Goal: Task Accomplishment & Management: Manage account settings

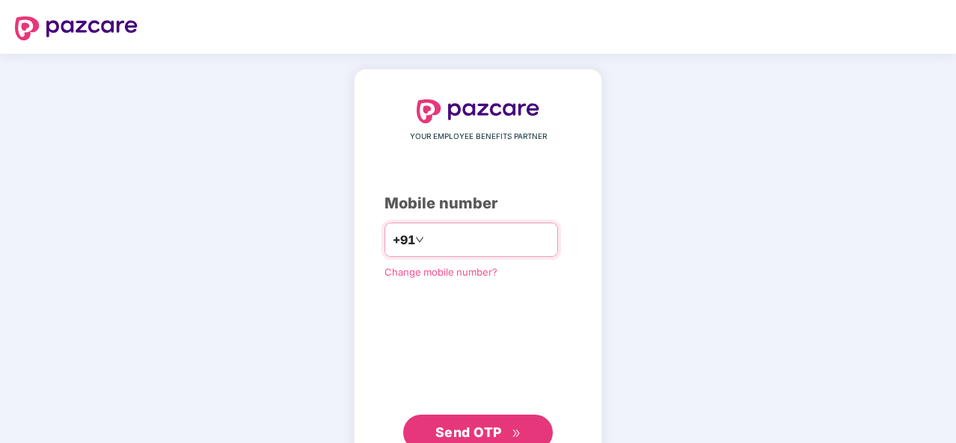
click at [498, 244] on input "number" at bounding box center [488, 240] width 123 height 24
type input "**********"
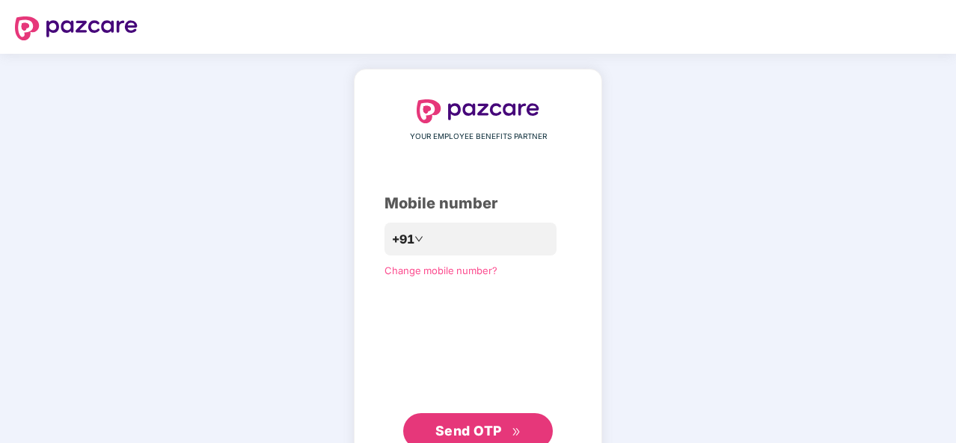
click at [489, 417] on span "Send OTP" at bounding box center [468, 431] width 67 height 16
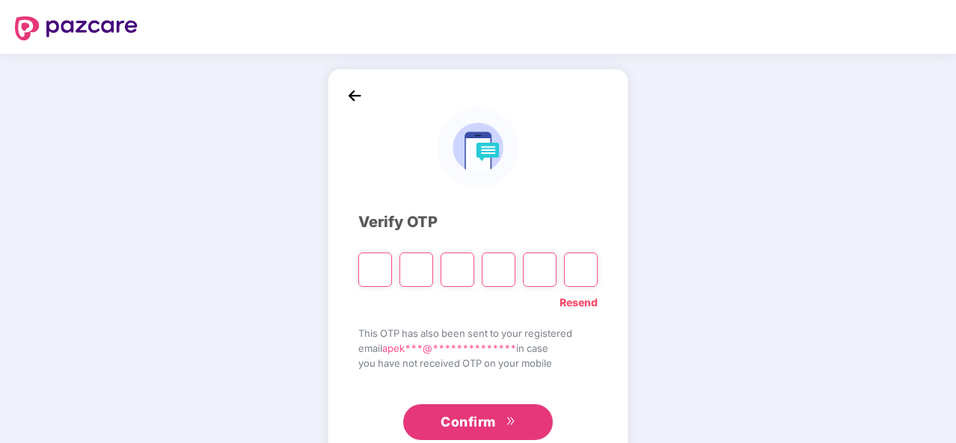
type input "*"
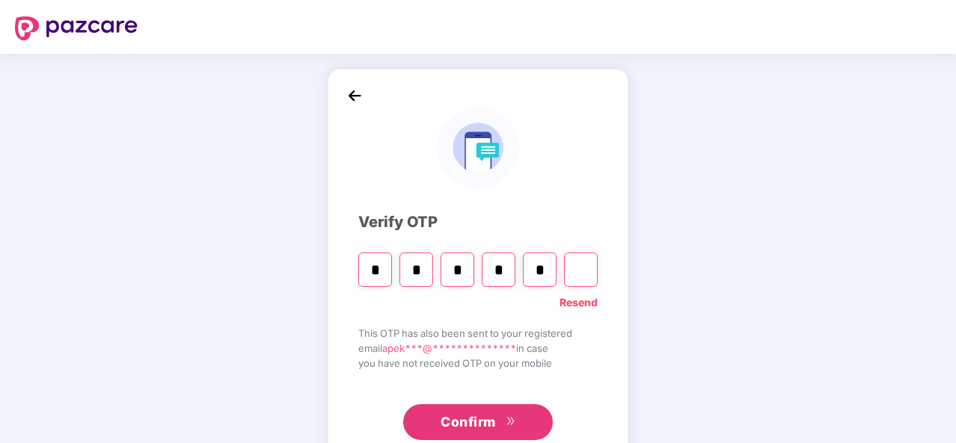
type input "*"
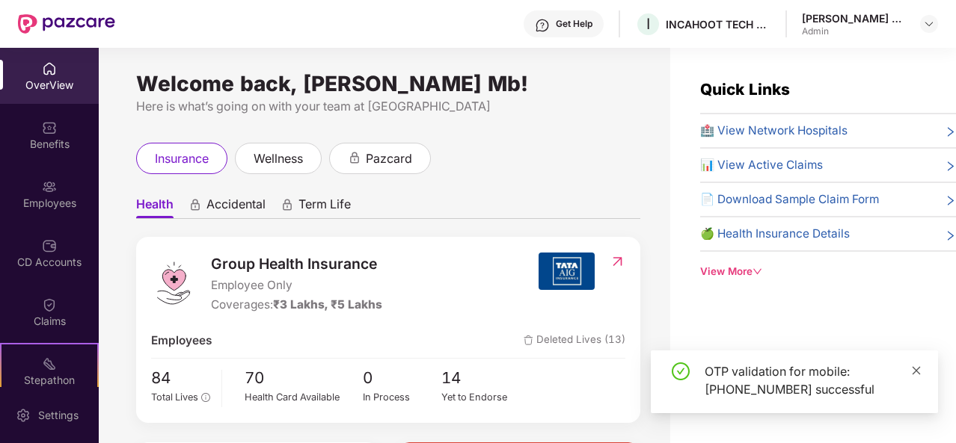
click at [914, 369] on icon "close" at bounding box center [916, 370] width 8 height 8
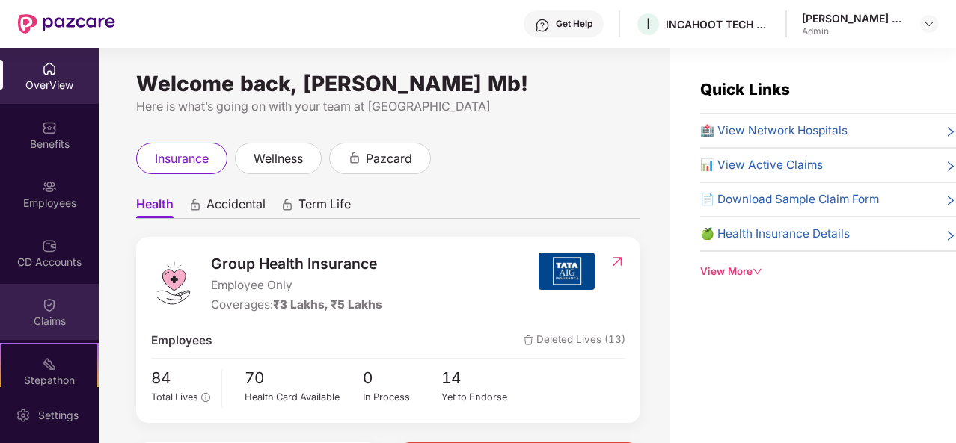
scroll to position [120, 0]
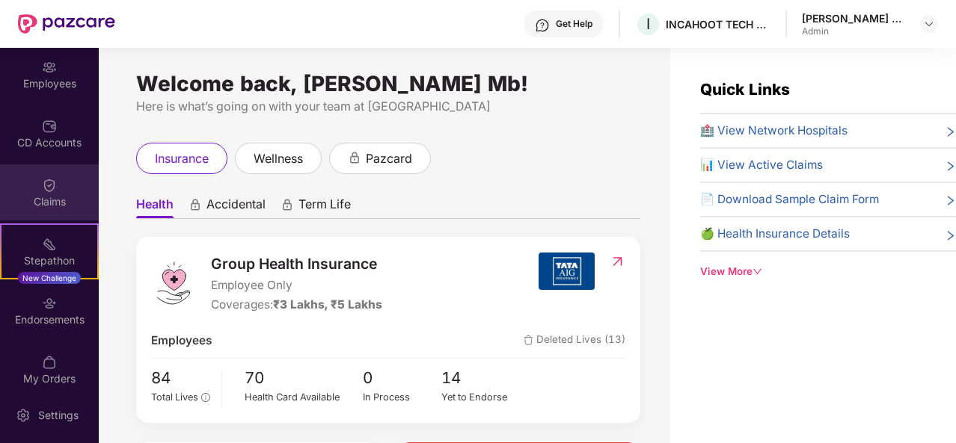
click at [39, 203] on div "Claims" at bounding box center [49, 201] width 99 height 15
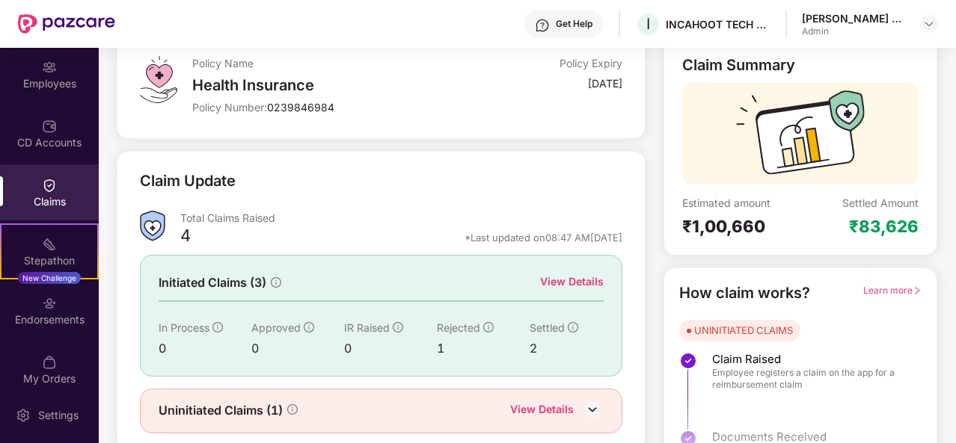
scroll to position [141, 0]
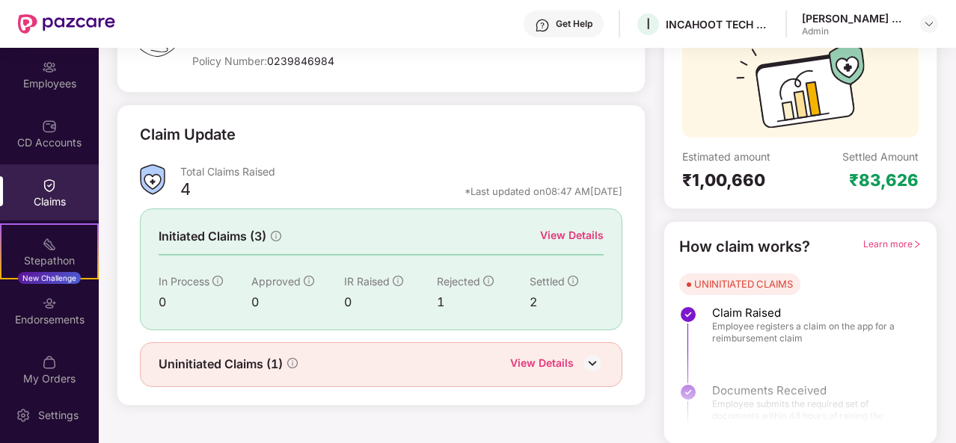
click at [593, 361] on img at bounding box center [592, 363] width 22 height 22
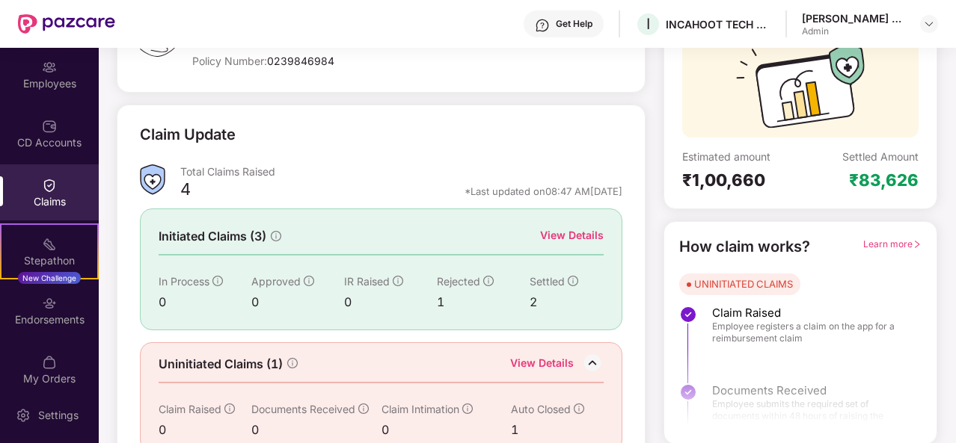
scroll to position [164, 0]
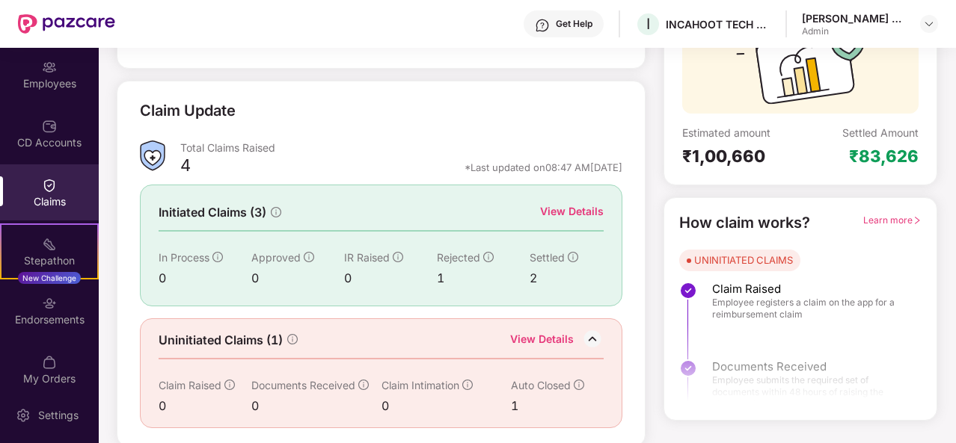
click at [568, 212] on div "View Details" at bounding box center [572, 211] width 64 height 16
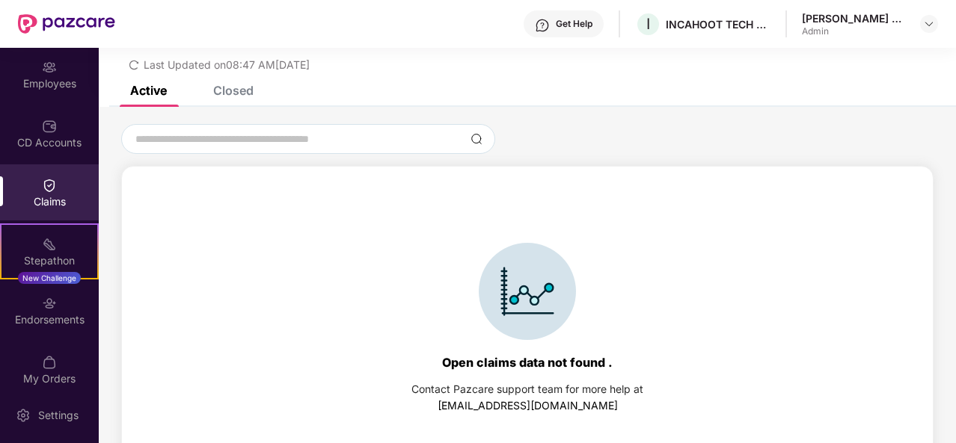
scroll to position [64, 0]
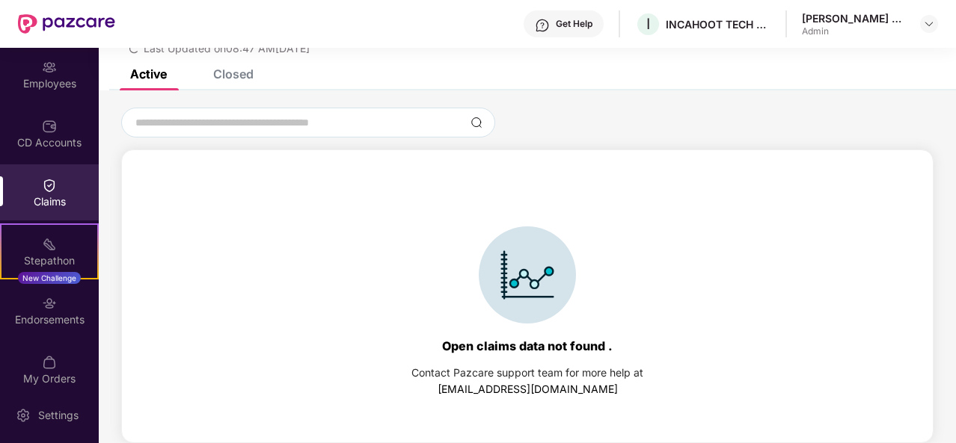
click at [232, 71] on div "Closed" at bounding box center [233, 74] width 40 height 15
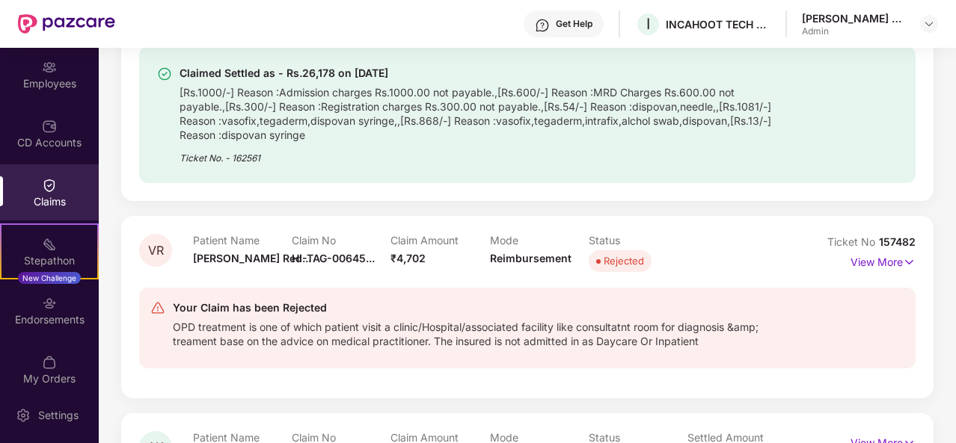
scroll to position [289, 0]
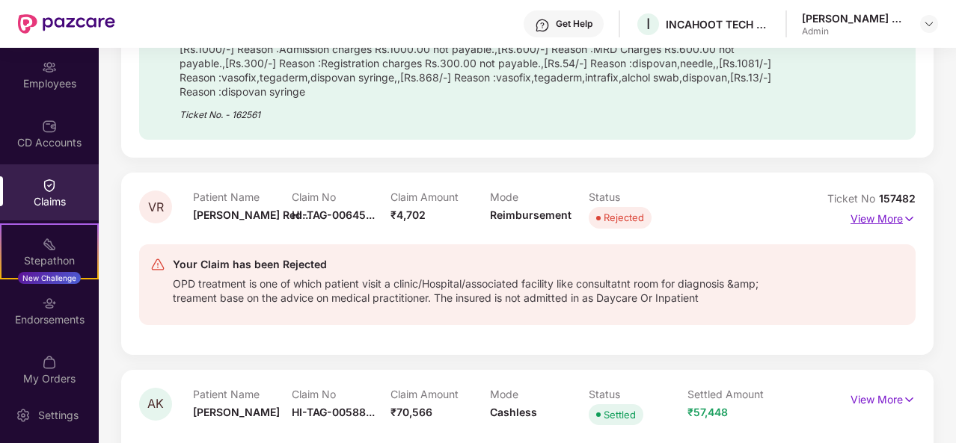
click at [902, 219] on img at bounding box center [908, 219] width 13 height 16
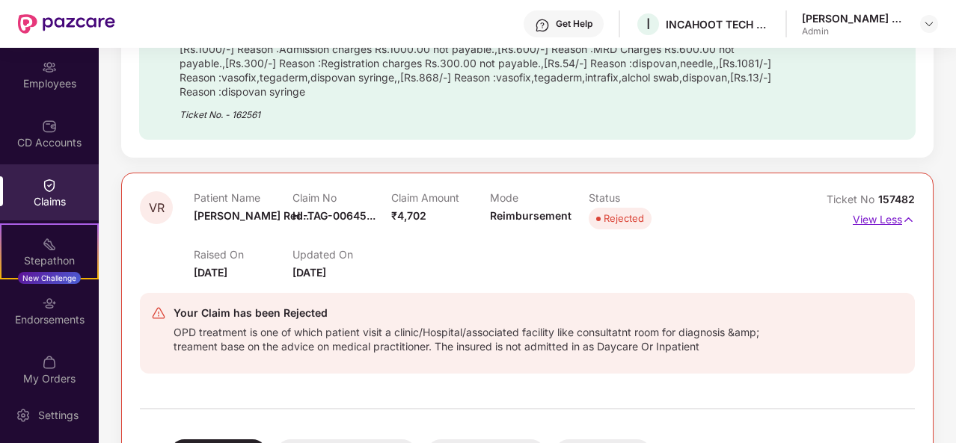
click at [902, 219] on img at bounding box center [908, 220] width 13 height 16
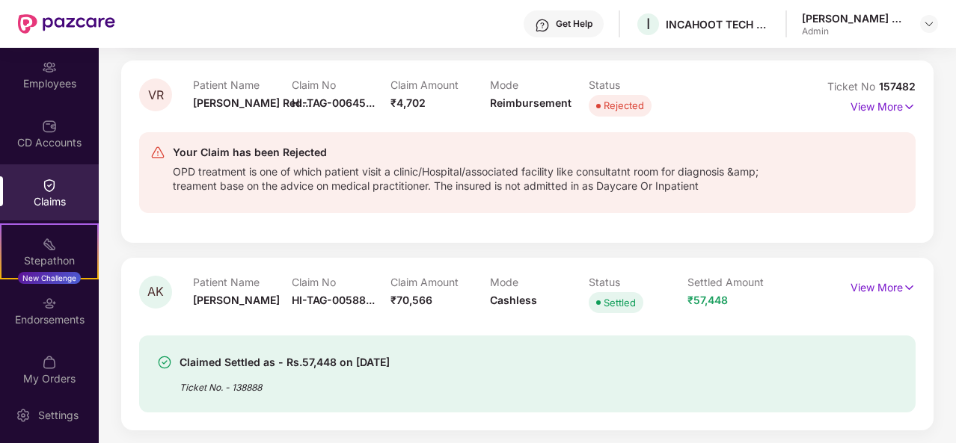
scroll to position [0, 0]
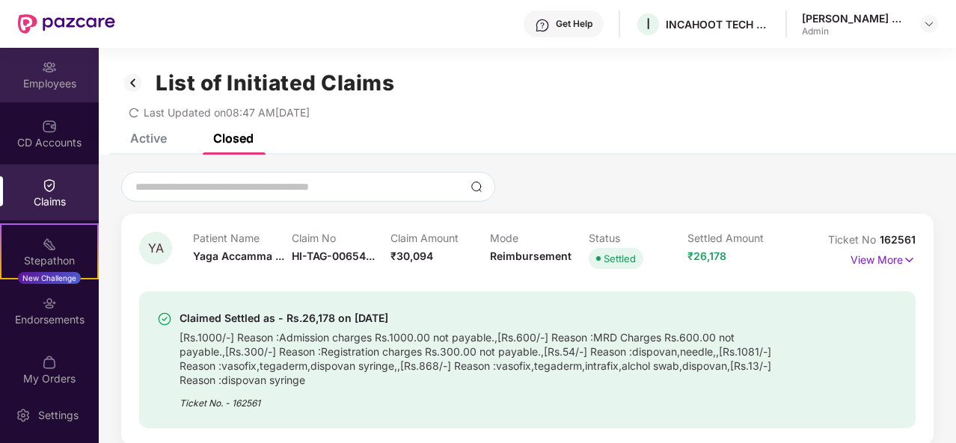
click at [49, 86] on div "Employees" at bounding box center [49, 83] width 99 height 15
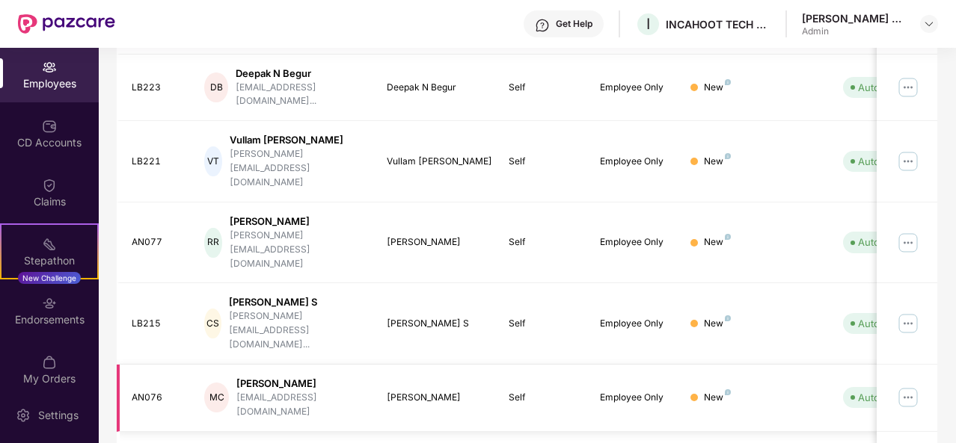
scroll to position [472, 0]
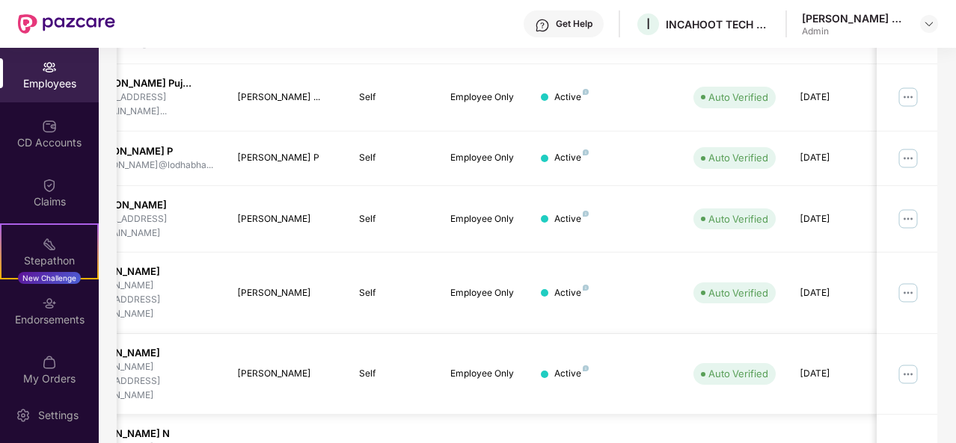
scroll to position [0, 0]
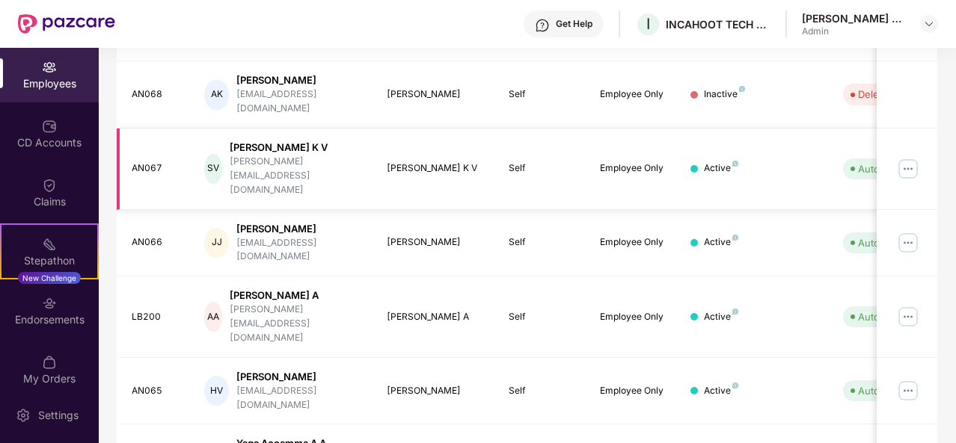
scroll to position [472, 0]
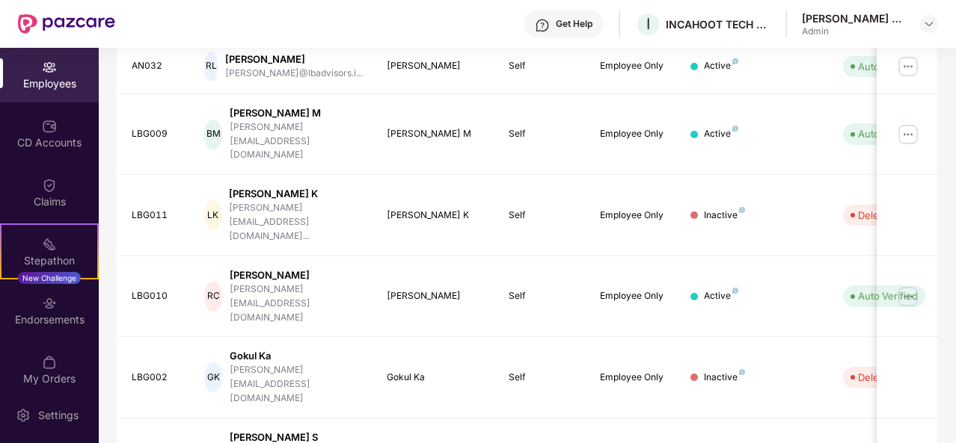
scroll to position [461, 0]
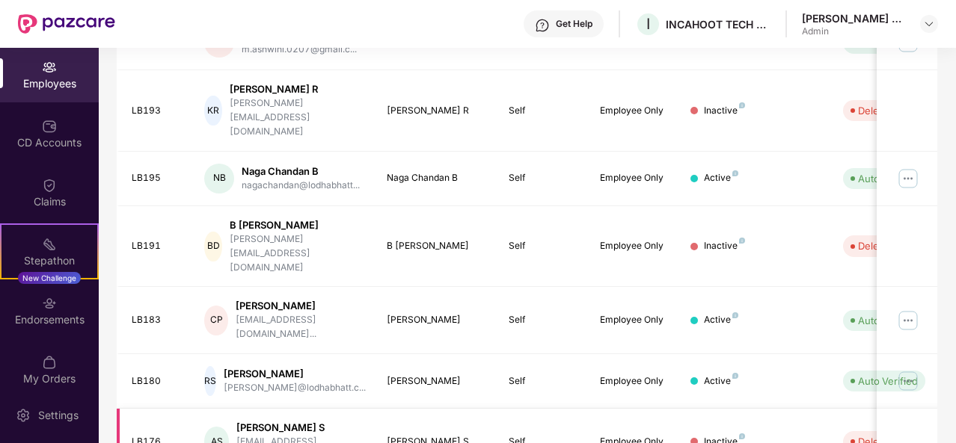
scroll to position [484, 0]
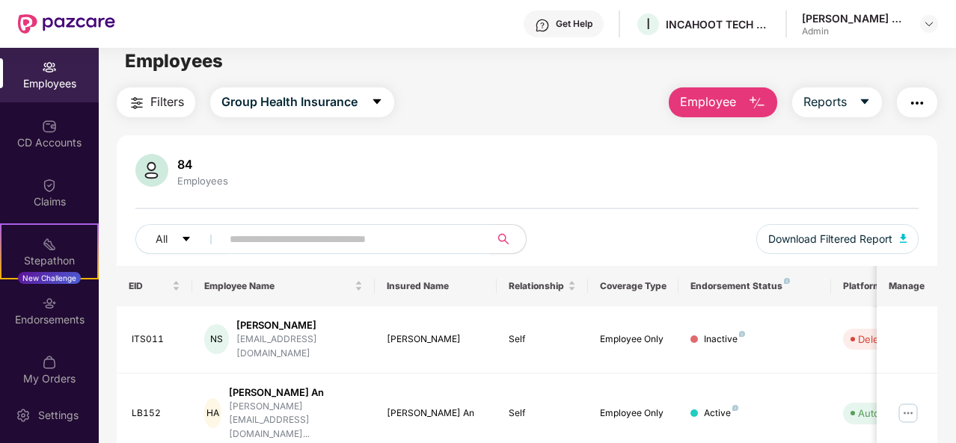
scroll to position [11, 0]
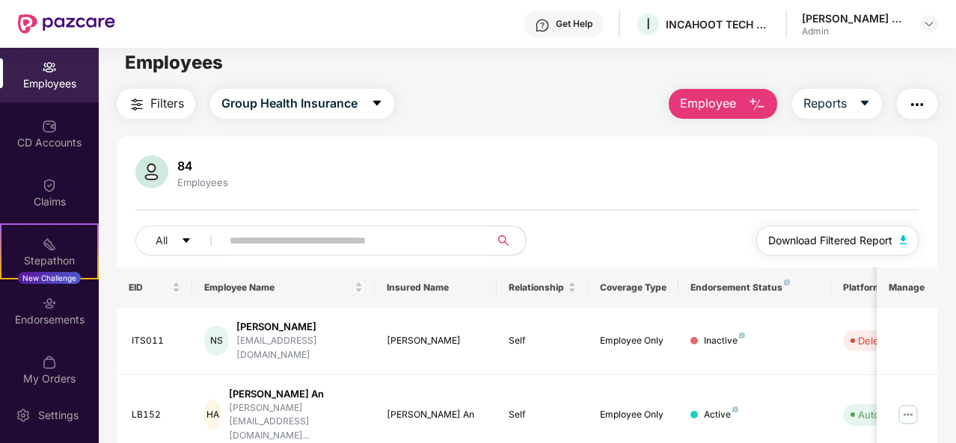
click at [870, 241] on span "Download Filtered Report" at bounding box center [830, 241] width 124 height 16
click at [269, 245] on div "Click to sort ascending" at bounding box center [283, 253] width 124 height 25
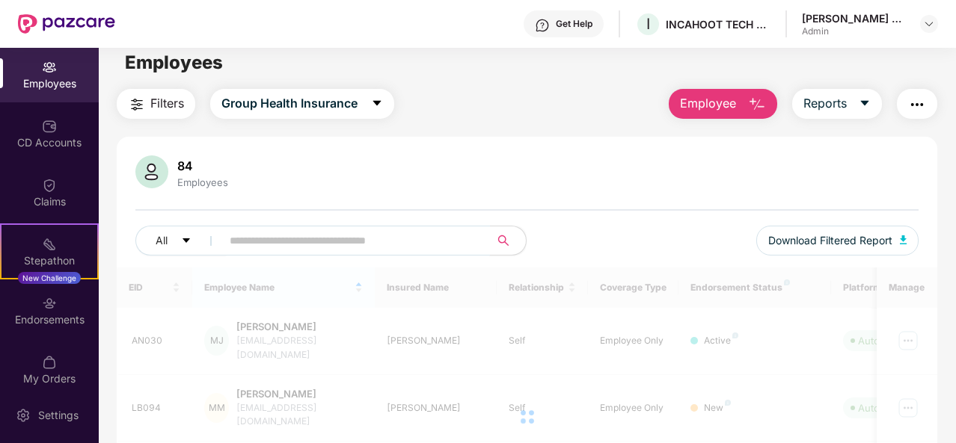
click at [354, 243] on input "text" at bounding box center [350, 241] width 240 height 22
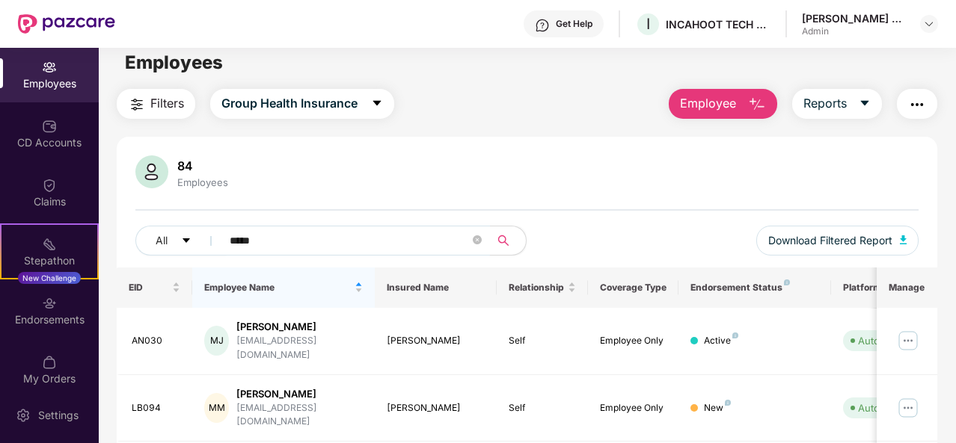
type input "*****"
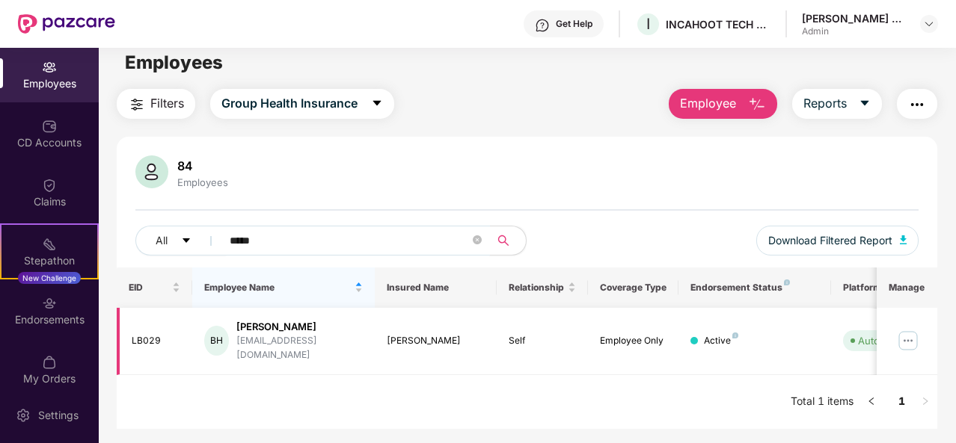
scroll to position [0, 150]
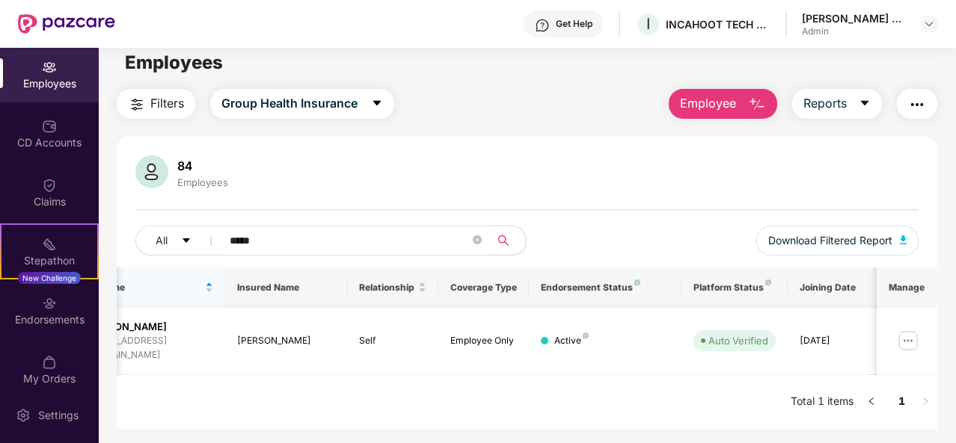
click at [914, 336] on img at bounding box center [908, 341] width 24 height 24
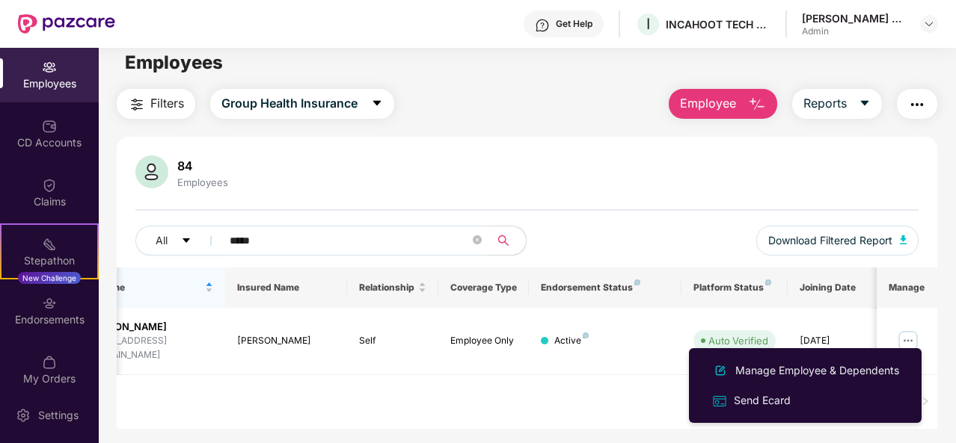
click at [462, 378] on div "EID Employee Name Insured Name Relationship Coverage Type Endorsement Status Pl…" at bounding box center [527, 348] width 820 height 161
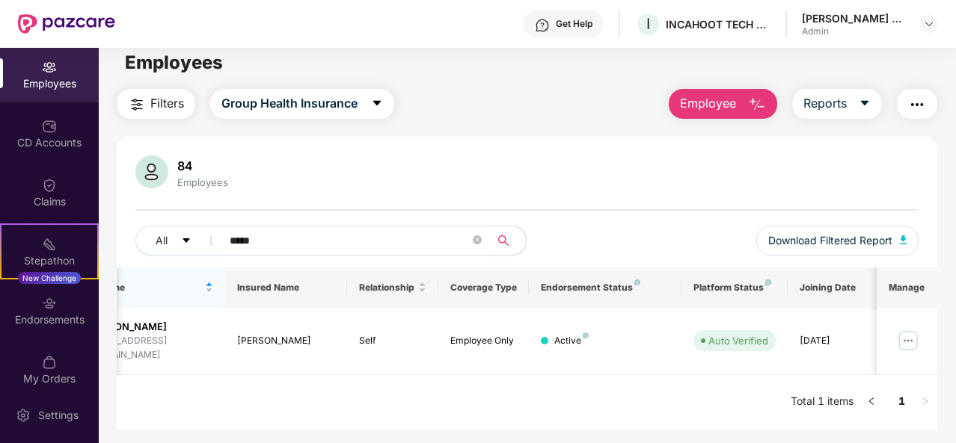
click at [762, 116] on button "Employee" at bounding box center [722, 104] width 108 height 30
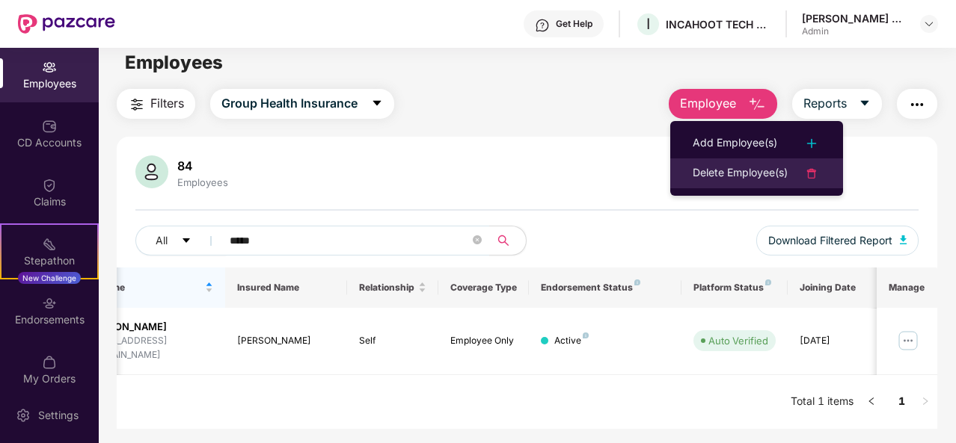
click at [814, 170] on img at bounding box center [811, 173] width 18 height 18
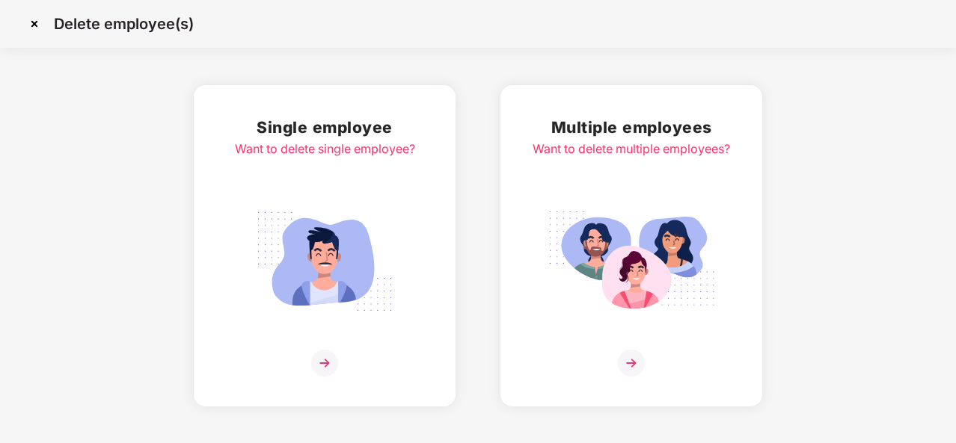
click at [319, 354] on img at bounding box center [324, 363] width 27 height 27
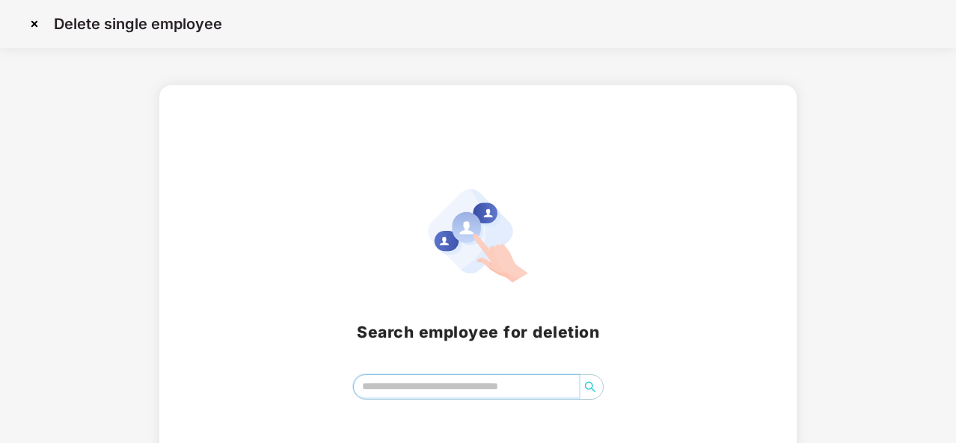
click at [434, 384] on input "search" at bounding box center [466, 386] width 225 height 22
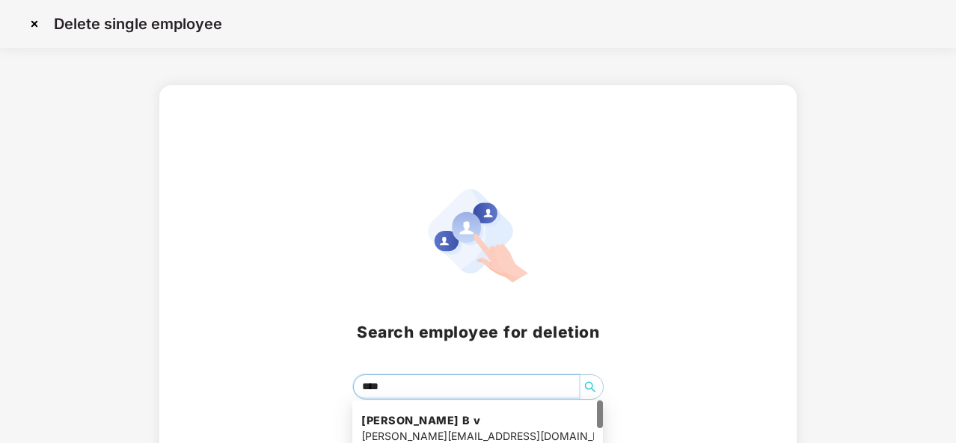
type input "*****"
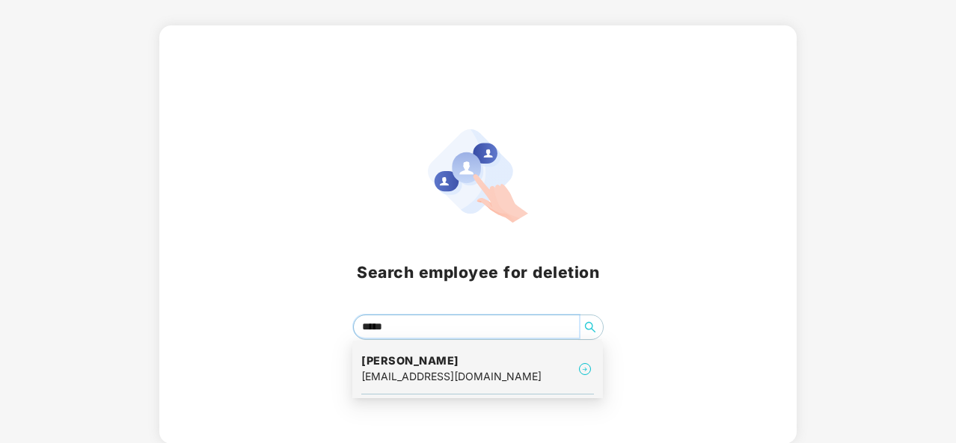
click at [434, 364] on h4 "[PERSON_NAME]" at bounding box center [451, 361] width 180 height 15
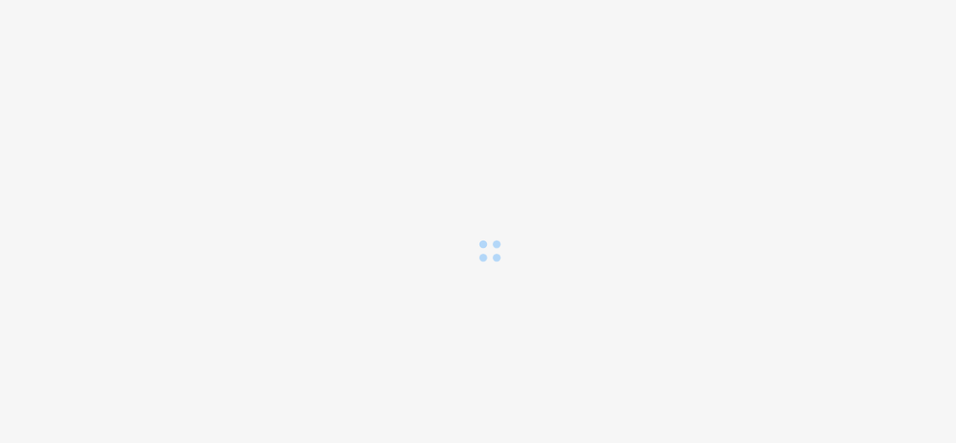
scroll to position [0, 0]
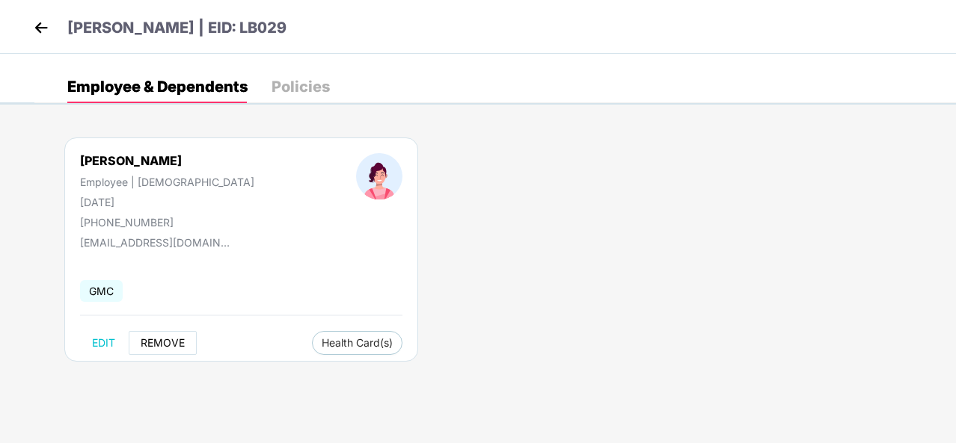
click at [170, 343] on span "REMOVE" at bounding box center [163, 343] width 44 height 12
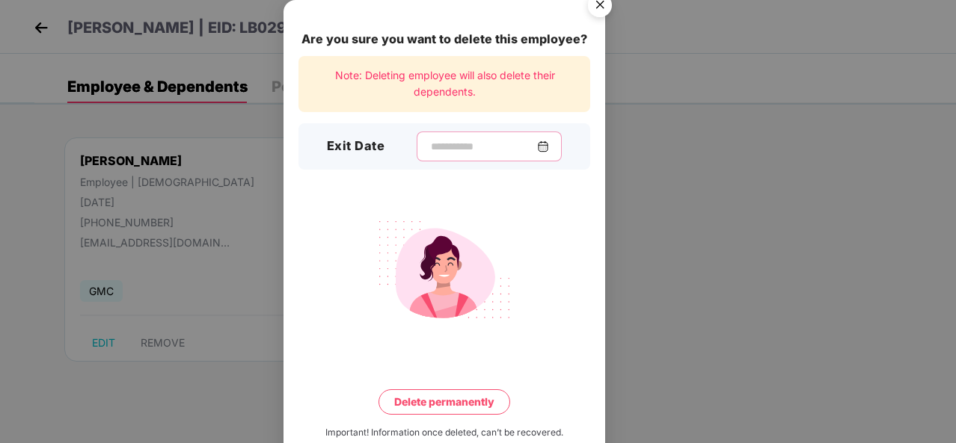
click at [467, 144] on input at bounding box center [483, 147] width 108 height 16
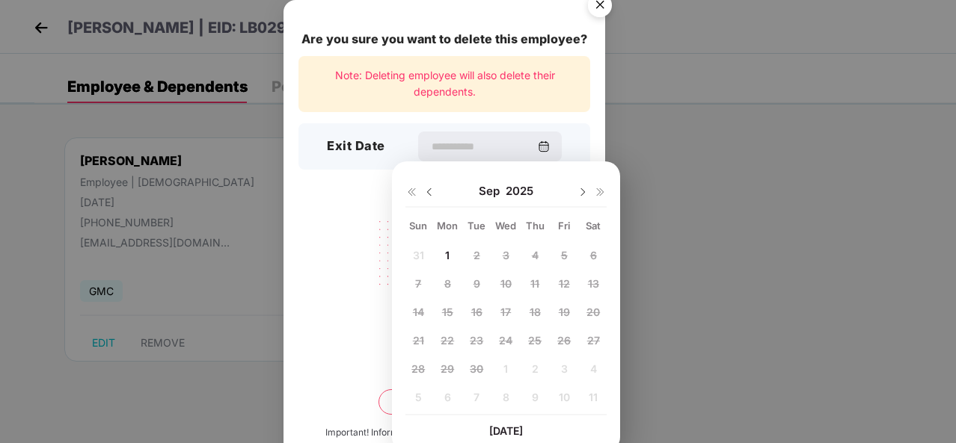
click at [428, 191] on img at bounding box center [429, 192] width 12 height 12
click at [479, 370] on span "26" at bounding box center [476, 369] width 13 height 13
type input "**********"
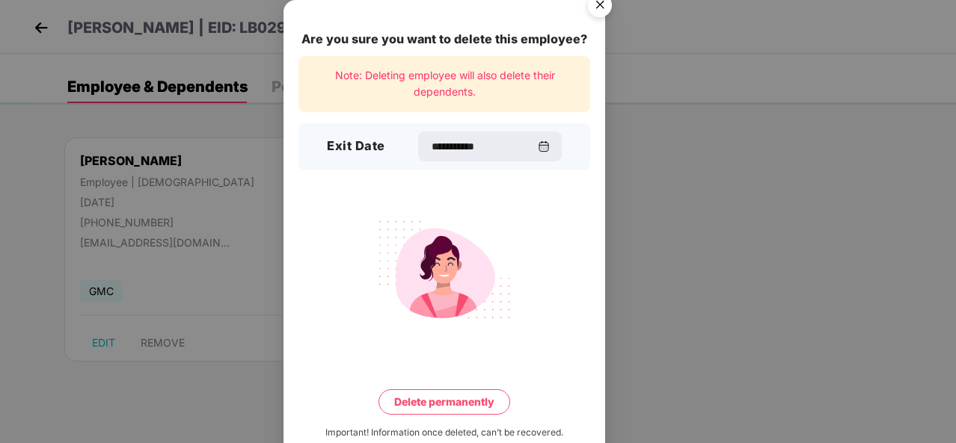
click at [599, 8] on img "Close" at bounding box center [600, 8] width 42 height 42
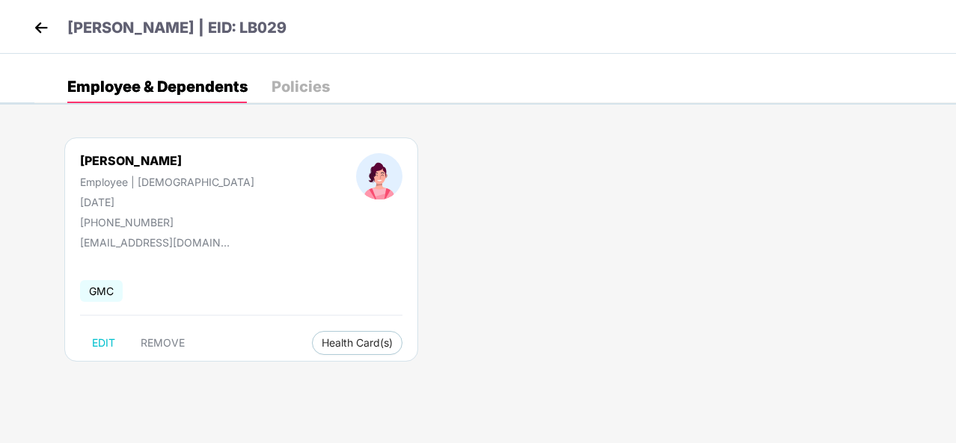
click at [41, 31] on img at bounding box center [41, 27] width 22 height 22
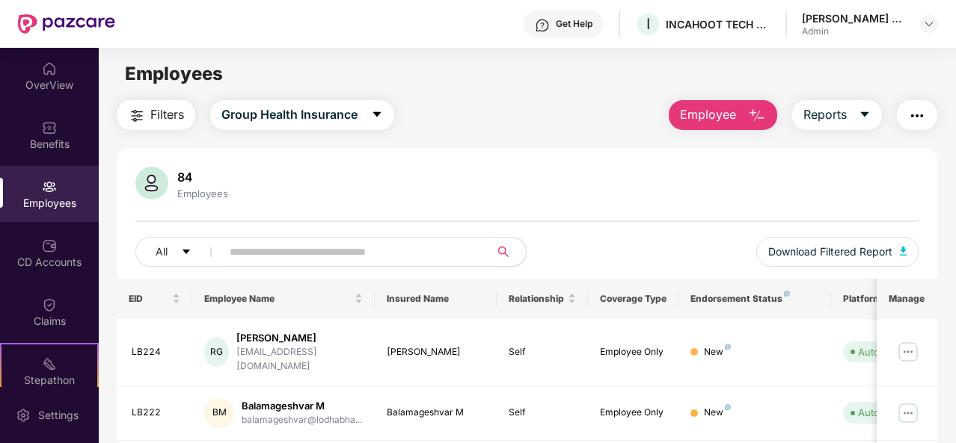
click at [919, 116] on img "button" at bounding box center [917, 116] width 18 height 18
click at [293, 258] on input "text" at bounding box center [350, 252] width 240 height 22
type input "******"
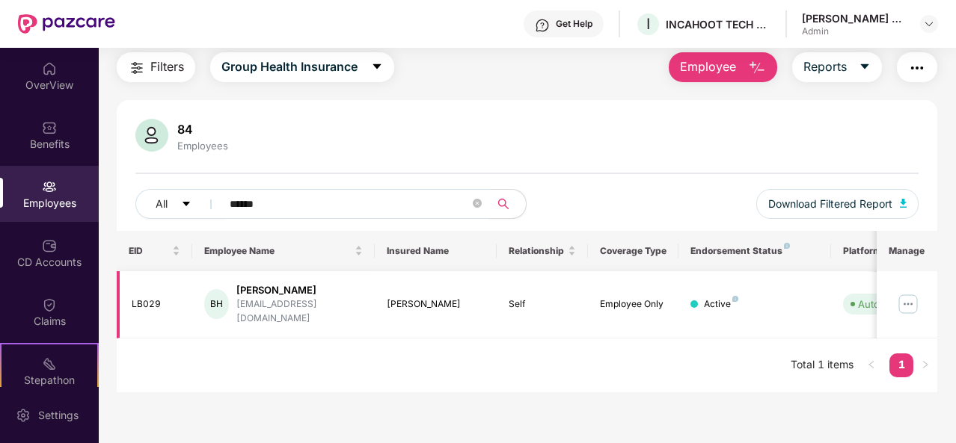
scroll to position [0, 150]
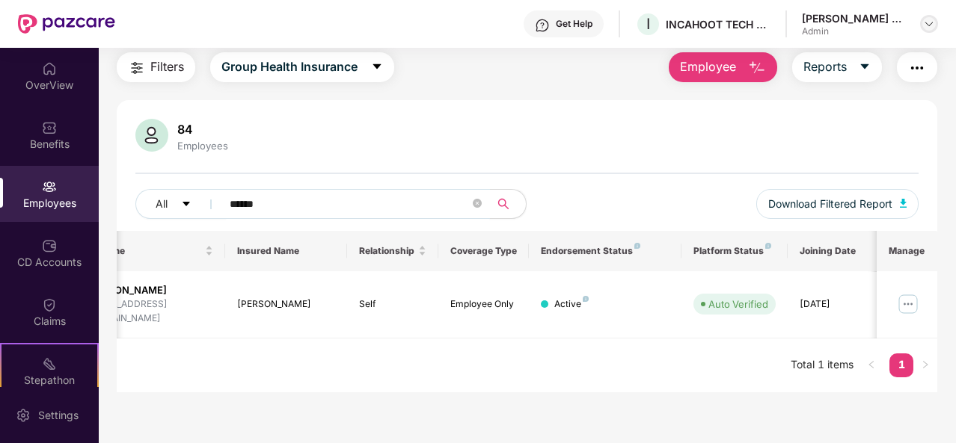
click at [930, 25] on img at bounding box center [929, 24] width 12 height 12
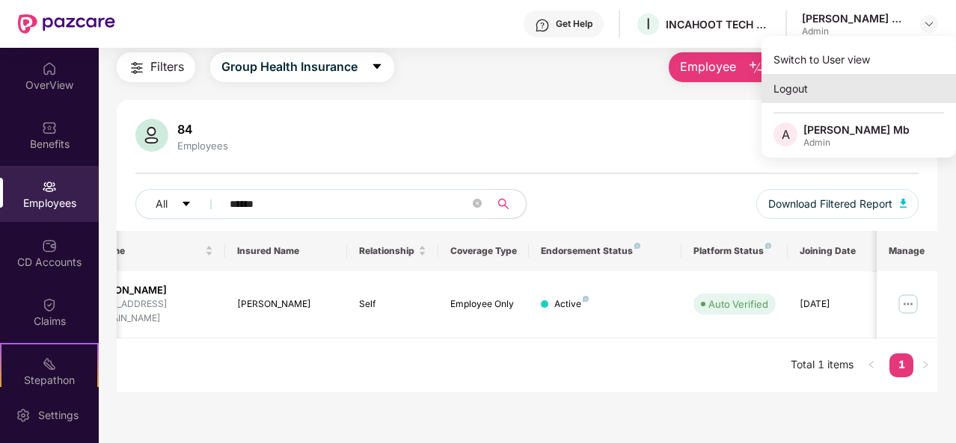
click at [794, 90] on div "Logout" at bounding box center [858, 88] width 194 height 29
